Goal: Find specific page/section: Find specific page/section

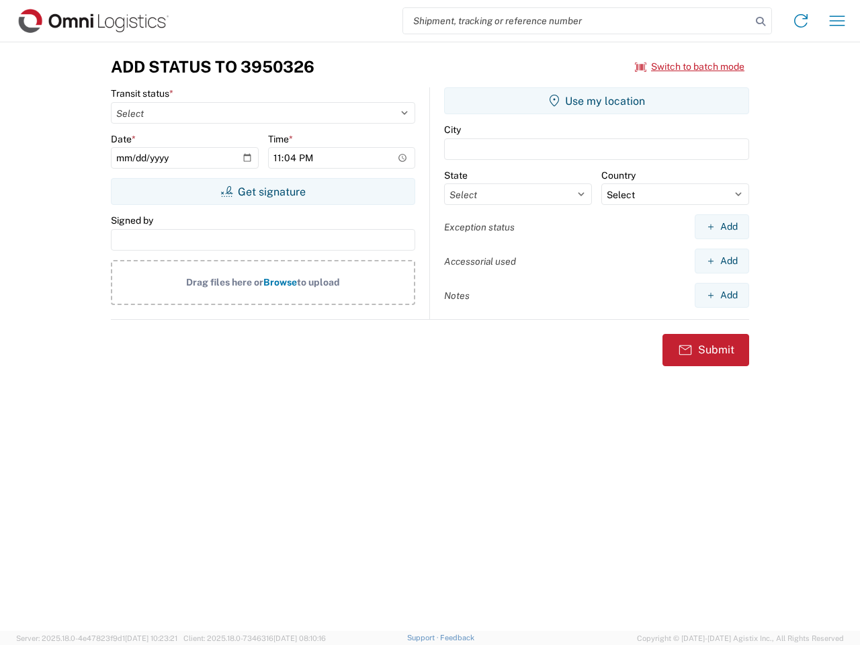
click at [577, 21] on input "search" at bounding box center [577, 21] width 348 height 26
click at [761, 22] on icon at bounding box center [760, 21] width 19 height 19
click at [801, 21] on icon at bounding box center [801, 21] width 22 height 22
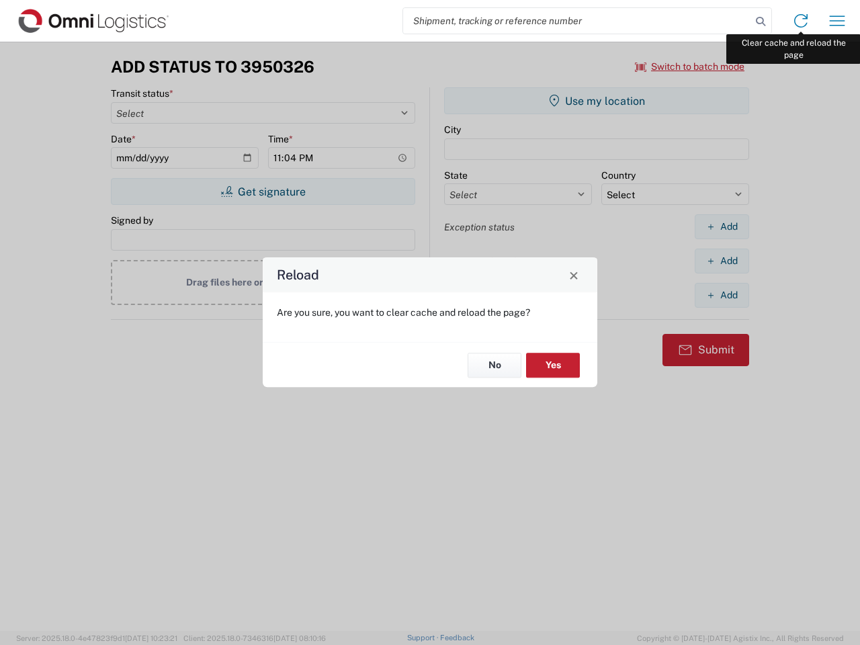
click at [837, 21] on div "Reload Are you sure, you want to clear cache and reload the page? No Yes" at bounding box center [430, 322] width 860 height 645
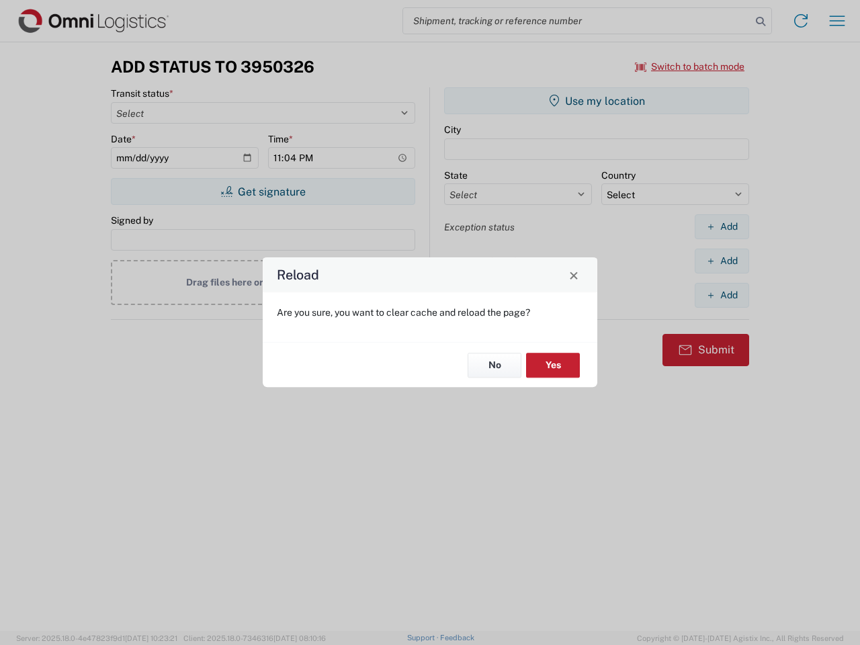
click at [690, 67] on div "Reload Are you sure, you want to clear cache and reload the page? No Yes" at bounding box center [430, 322] width 860 height 645
click at [263, 192] on div "Reload Are you sure, you want to clear cache and reload the page? No Yes" at bounding box center [430, 322] width 860 height 645
click at [597, 101] on div "Reload Are you sure, you want to clear cache and reload the page? No Yes" at bounding box center [430, 322] width 860 height 645
click at [722, 226] on div "Reload Are you sure, you want to clear cache and reload the page? No Yes" at bounding box center [430, 322] width 860 height 645
click at [722, 261] on div "Reload Are you sure, you want to clear cache and reload the page? No Yes" at bounding box center [430, 322] width 860 height 645
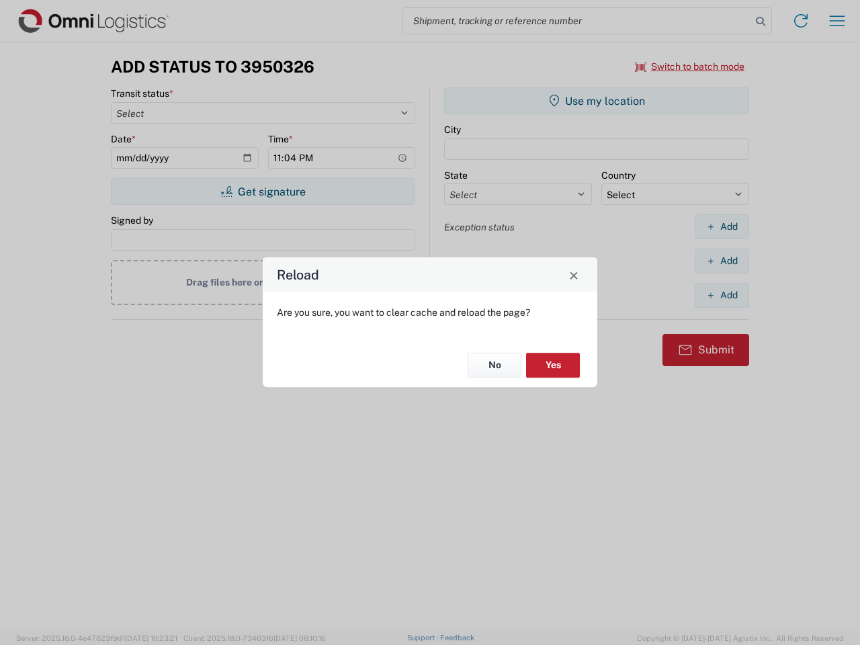
click at [722, 295] on div "Reload Are you sure, you want to clear cache and reload the page? No Yes" at bounding box center [430, 322] width 860 height 645
